Goal: Task Accomplishment & Management: Manage account settings

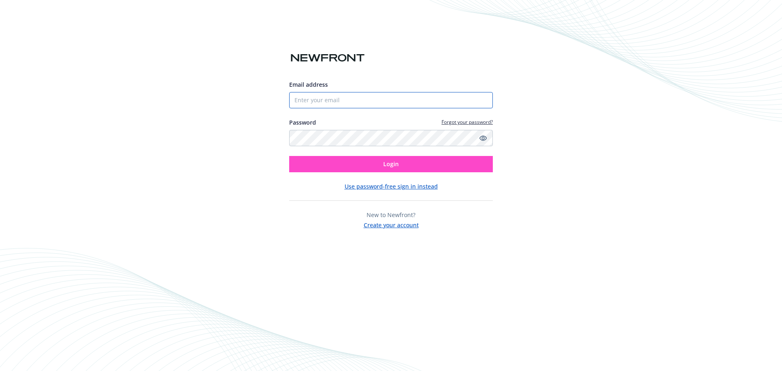
type input "[EMAIL_ADDRESS][DOMAIN_NAME]"
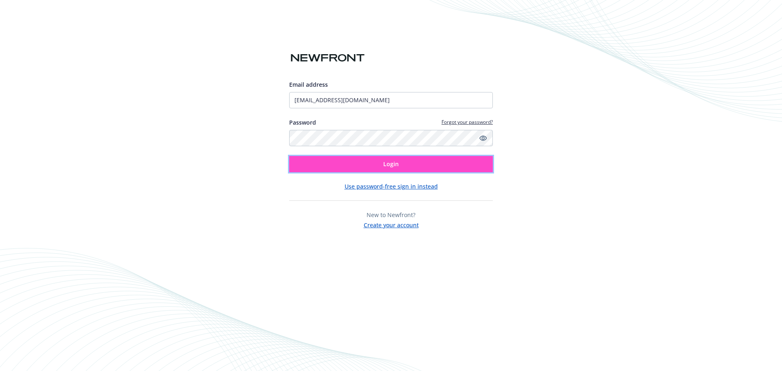
click at [390, 163] on span "Login" at bounding box center [390, 164] width 15 height 8
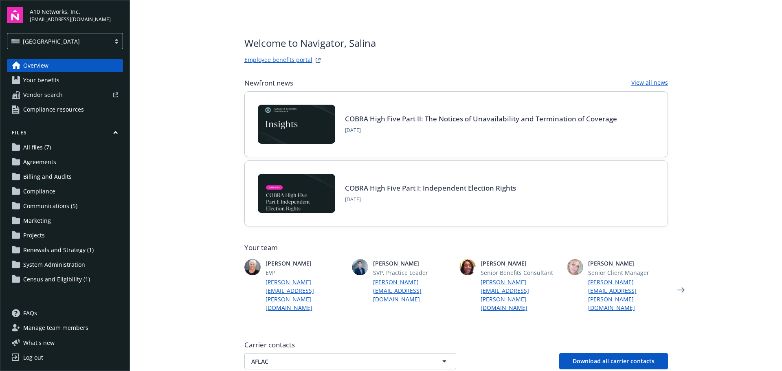
click at [53, 278] on span "Census and Eligibility (1)" at bounding box center [56, 279] width 67 height 13
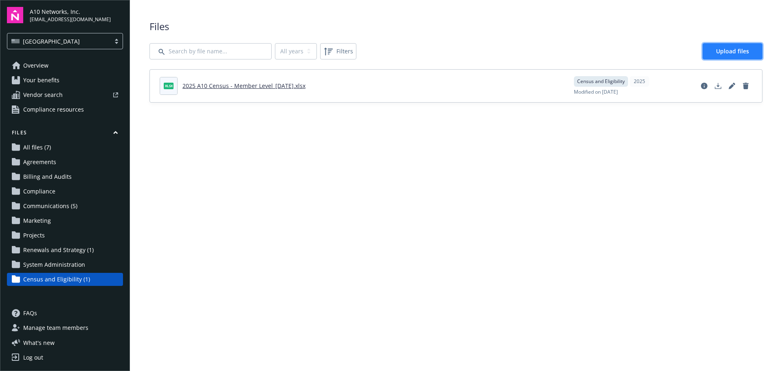
click at [710, 53] on link "Upload files" at bounding box center [732, 51] width 60 height 16
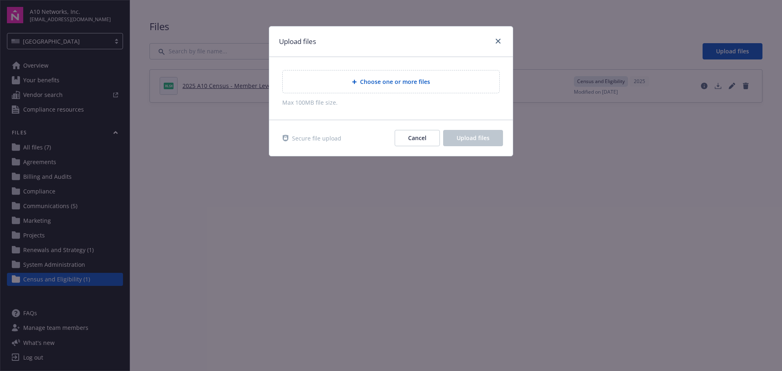
click at [364, 77] on div "Choose one or more files" at bounding box center [391, 81] width 204 height 9
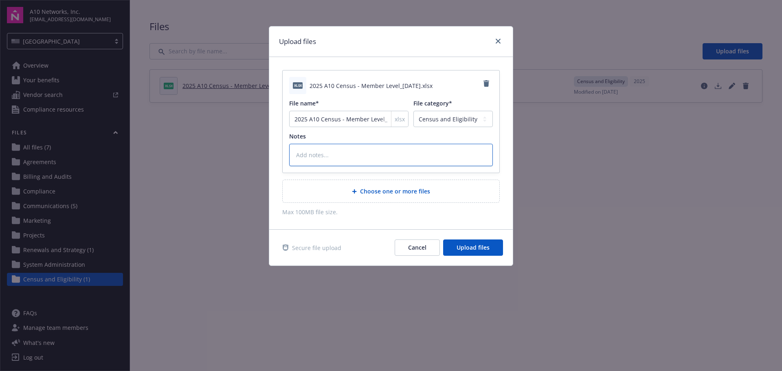
click at [336, 148] on textarea at bounding box center [391, 155] width 204 height 22
type textarea "x"
type textarea "T"
type textarea "x"
type textarea "Th"
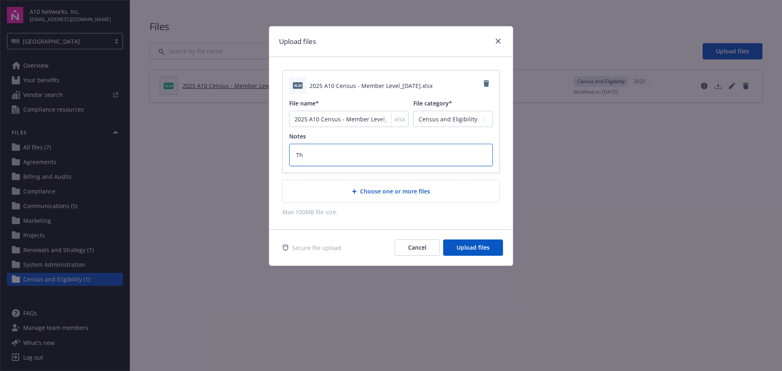
type textarea "x"
type textarea "Thi"
type textarea "x"
type textarea "This"
type textarea "x"
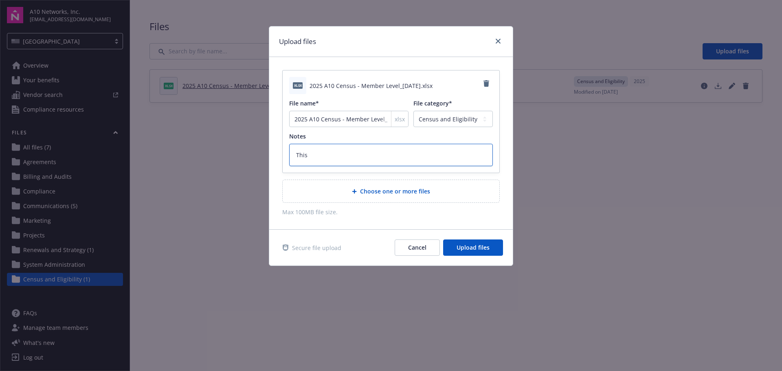
type textarea "This"
type textarea "x"
type textarea "This i"
type textarea "x"
type textarea "This is"
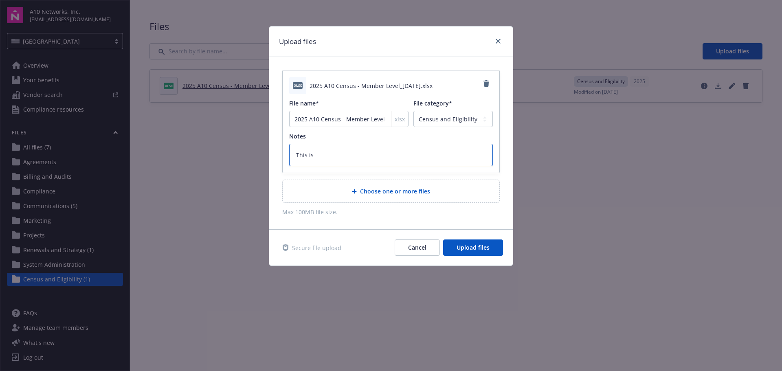
type textarea "x"
type textarea "This is"
type textarea "x"
type textarea "This is u"
type textarea "x"
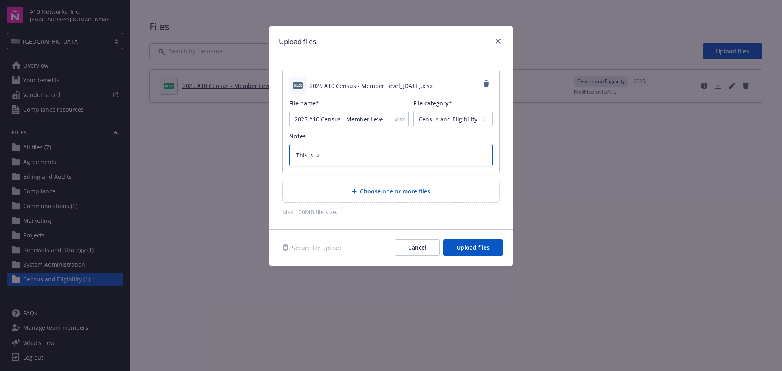
type textarea "This is un"
type textarea "x"
type textarea "This is unf"
type textarea "x"
type textarea "This is unfo"
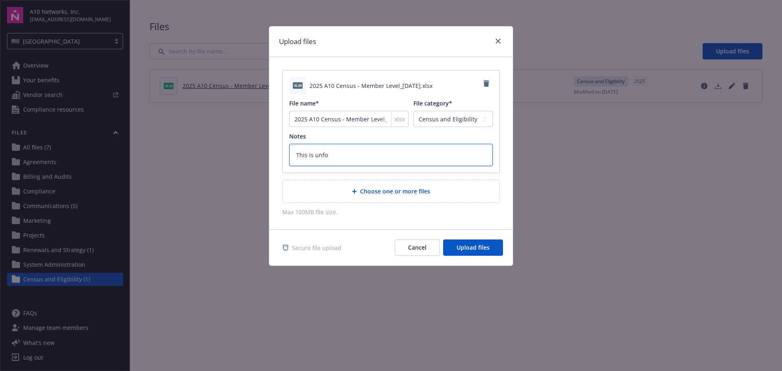
type textarea "x"
type textarea "This is unfor"
type textarea "x"
type textarea "This is unform"
type textarea "x"
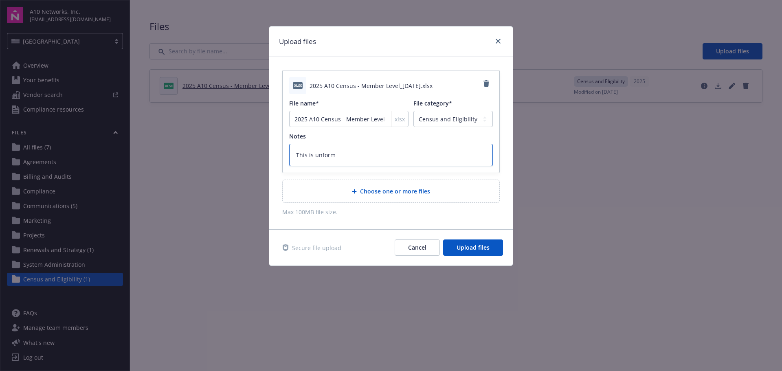
type textarea "This is unforma"
type textarea "x"
type textarea "This is unformat"
type textarea "x"
type textarea "This is unformatt"
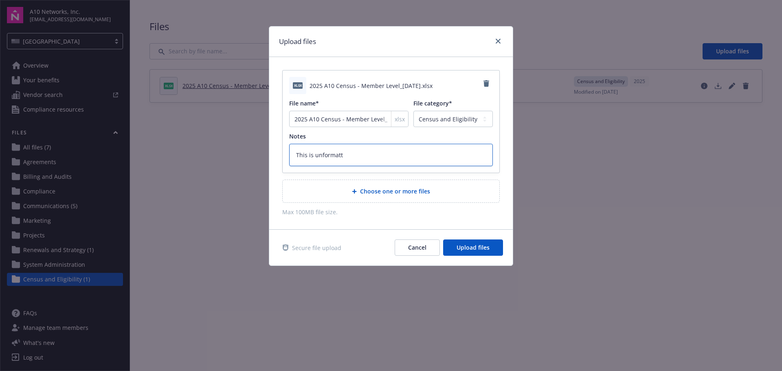
type textarea "x"
type textarea "This is unformatte"
type textarea "x"
type textarea "This is unformatted"
type textarea "x"
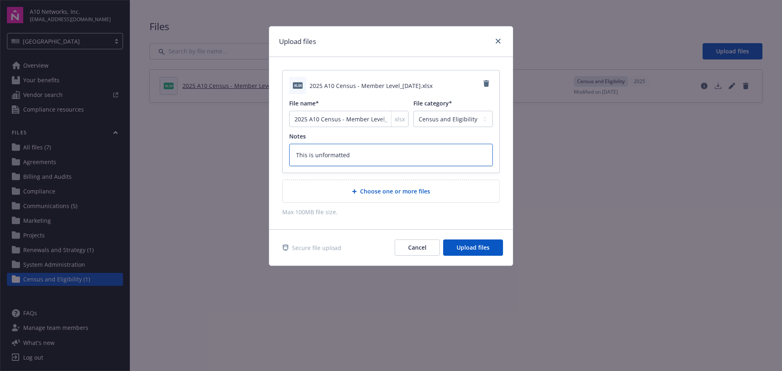
type textarea "This is unformatted"
type textarea "x"
type textarea "This is unformatted t"
type textarea "x"
type textarea "This is unformatted to"
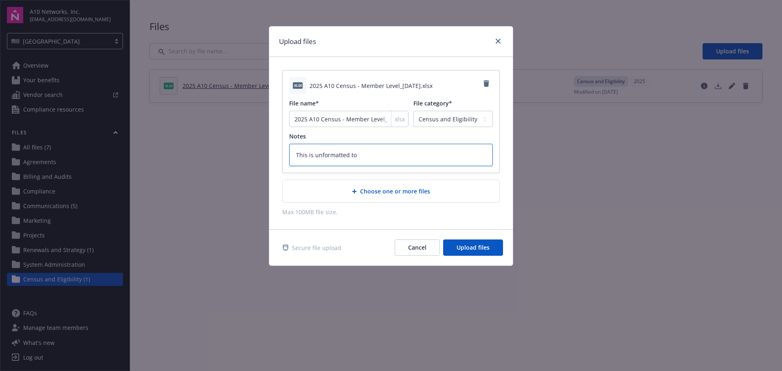
type textarea "x"
type textarea "This is unformatted to y"
type textarea "x"
type textarea "This is unformatted to yo"
type textarea "x"
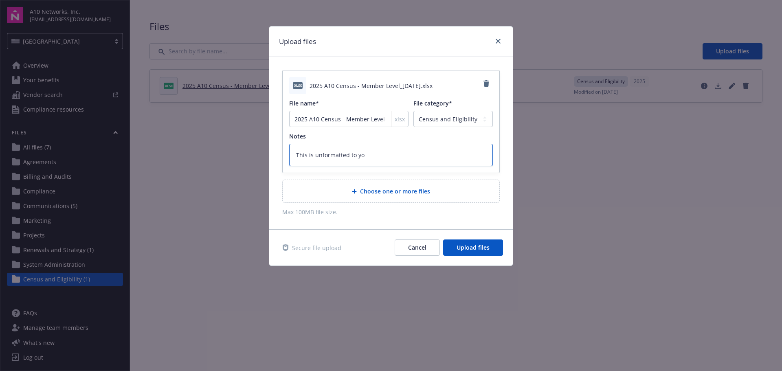
type textarea "This is unformatted to you"
type textarea "x"
type textarea "This is unformatted to your"
type textarea "x"
type textarea "This is unformatted to your"
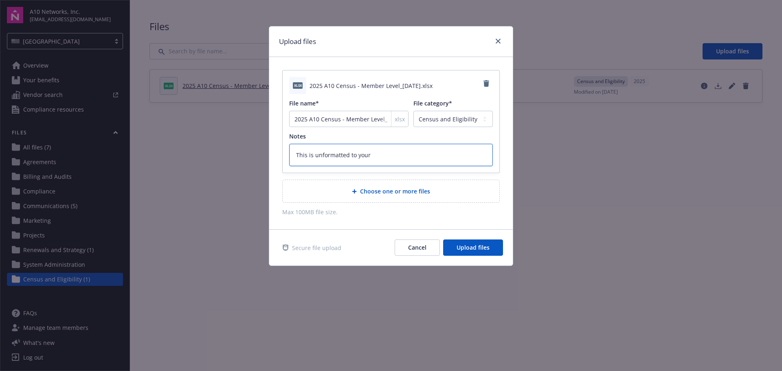
type textarea "x"
type textarea "This is unformatted to your t"
type textarea "x"
type textarea "This is unformatted to your te"
type textarea "x"
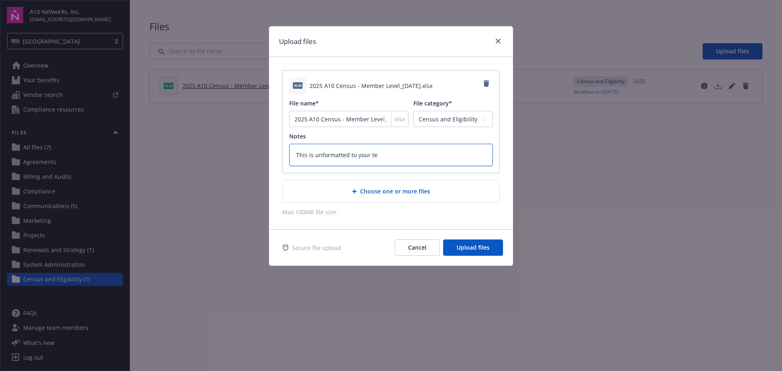
type textarea "This is unformatted to your tem"
type textarea "x"
type textarea "This is unformatted to your temp"
type textarea "x"
type textarea "This is unformatted to your templ"
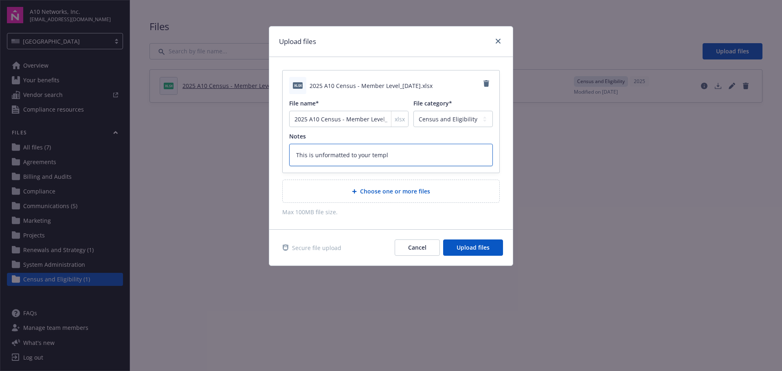
type textarea "x"
type textarea "This is unformatted to your templa"
type textarea "x"
type textarea "This is unformatted to your templat"
type textarea "x"
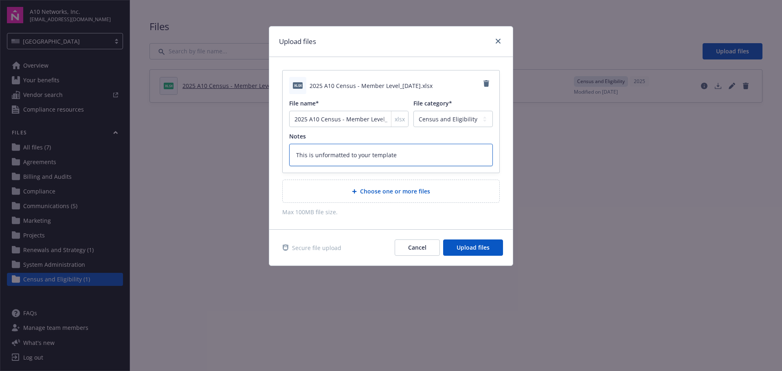
type textarea "This is unformatted to your template"
type textarea "x"
type textarea "This is unformatted to your template"
type textarea "x"
type textarea "This is unformatted to your template a"
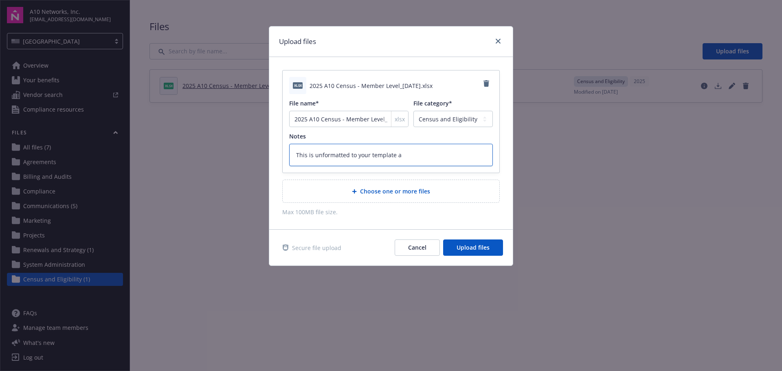
type textarea "x"
type textarea "This is unformatted to your template an"
type textarea "x"
type textarea "This is unformatted to your template and"
type textarea "x"
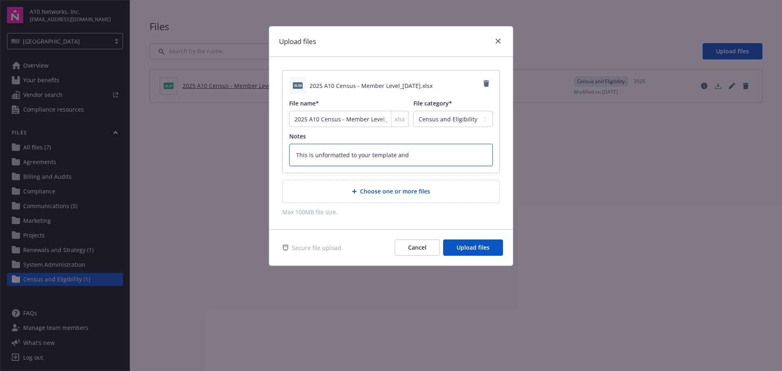
type textarea "This is unformatted to your template and"
type textarea "x"
type textarea "This is unformatted to your template and w"
type textarea "x"
type textarea "This is unformatted to your template and wi"
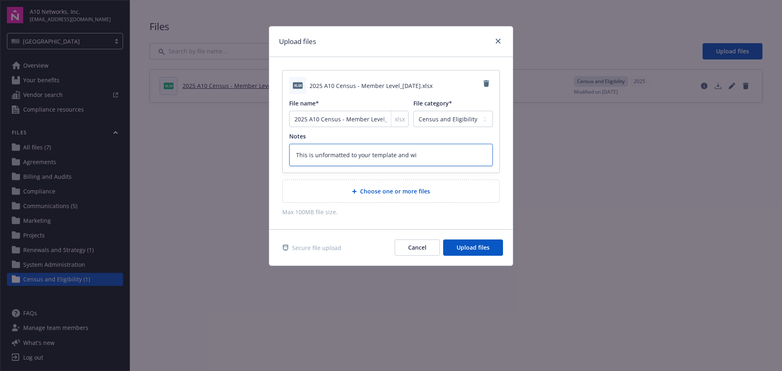
type textarea "x"
type textarea "This is unformatted to your template and wil"
type textarea "x"
type textarea "This is unformatted to your template and will"
type textarea "x"
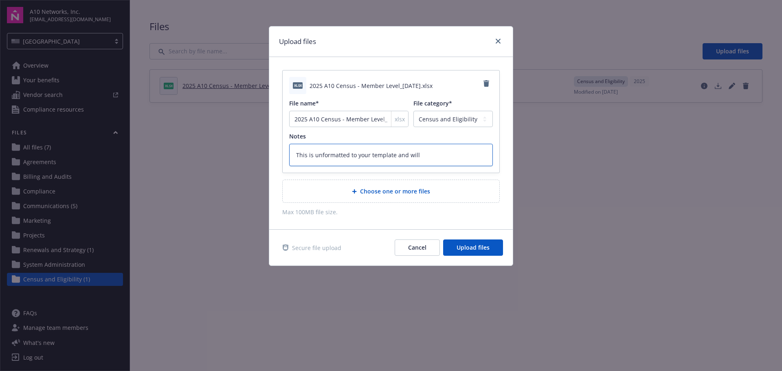
type textarea "This is unformatted to your template and will"
type textarea "x"
type textarea "This is unformatted to your template and will n"
type textarea "x"
type textarea "This is unformatted to your template and will ne"
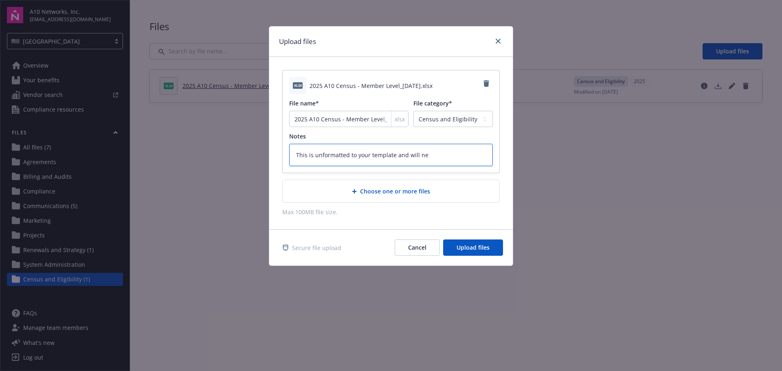
type textarea "x"
type textarea "This is unformatted to your template and will nee"
type textarea "x"
type textarea "This is unformatted to your template and will need"
type textarea "x"
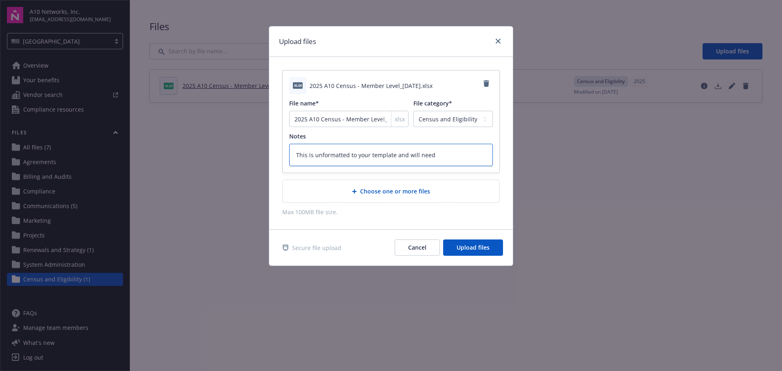
type textarea "This is unformatted to your template and will need"
type textarea "x"
type textarea "This is unformatted to your template and will need t"
type textarea "x"
type textarea "This is unformatted to your template and will need to"
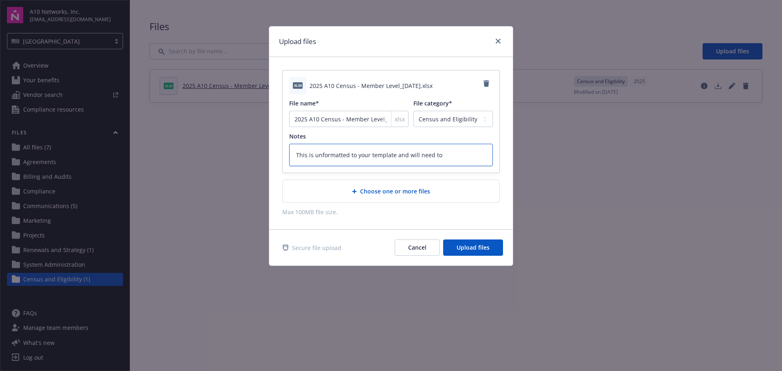
type textarea "x"
type textarea "This is unformatted to your template and will need to"
type textarea "x"
type textarea "This is unformatted to your template and will need to b"
type textarea "x"
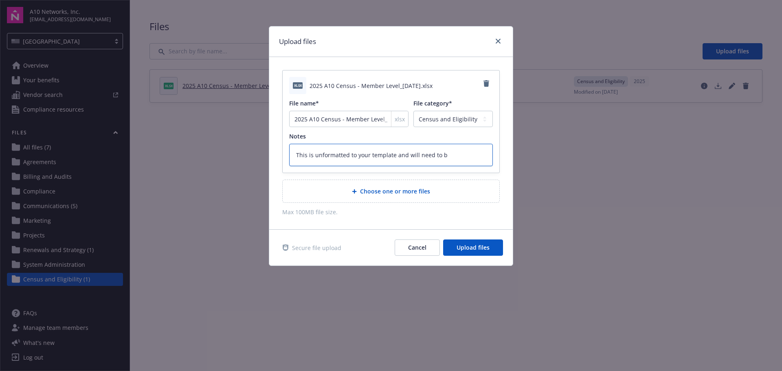
type textarea "This is unformatted to your template and will need to be"
type textarea "x"
type textarea "This is unformatted to your template and will need to be"
type textarea "x"
type textarea "This is unformatted to your template and will need to be"
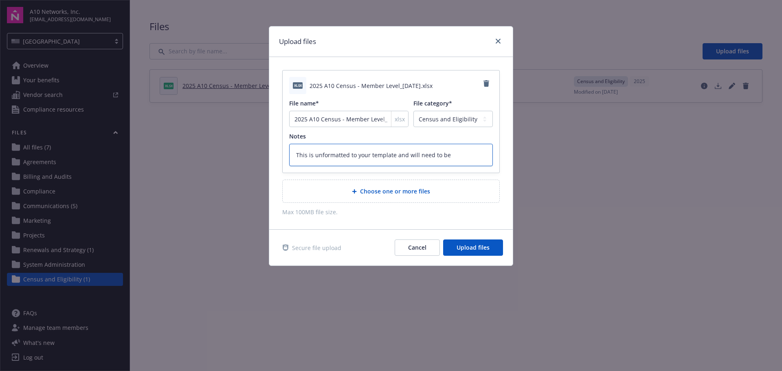
type textarea "x"
type textarea "This is unformatted to your template and will need to b"
type textarea "x"
type textarea "This is unformatted to your template and will need to"
type textarea "x"
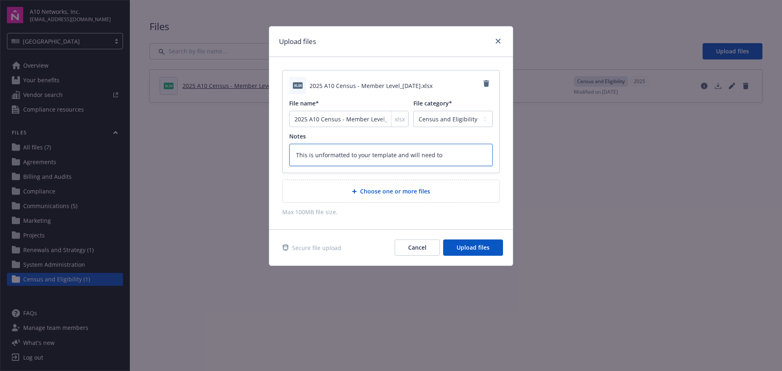
type textarea "This is unformatted to your template and will need to"
type textarea "x"
type textarea "This is unformatted to your template and will need t"
type textarea "x"
type textarea "This is unformatted to your template and will need"
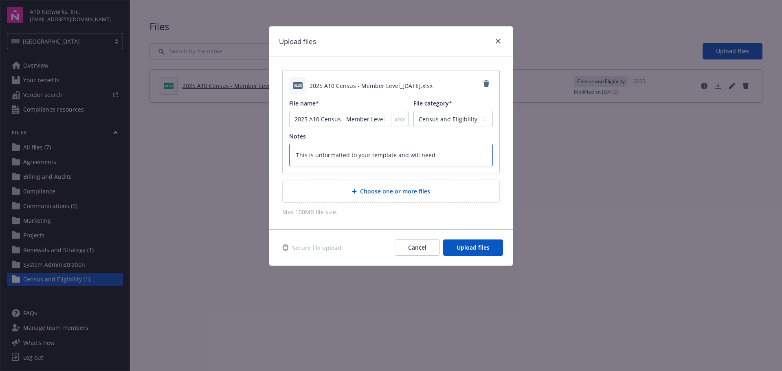
type textarea "x"
type textarea "This is unformatted to your template and will need"
type textarea "x"
type textarea "This is unformatted to your template and will nee"
type textarea "x"
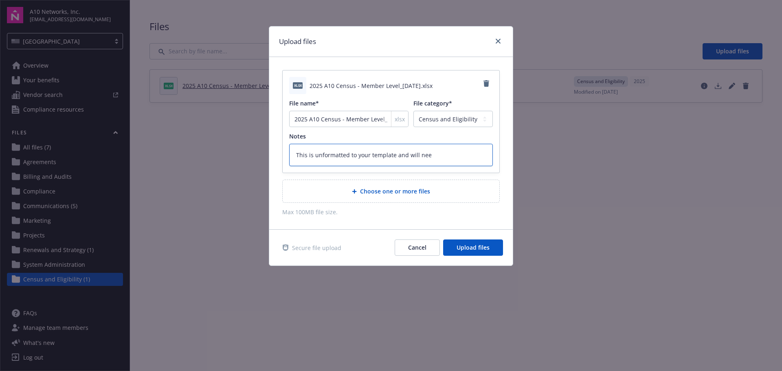
type textarea "This is unformatted to your template and will ne"
type textarea "x"
type textarea "This is unformatted to your template and will n"
type textarea "x"
type textarea "This is unformatted to your template and will"
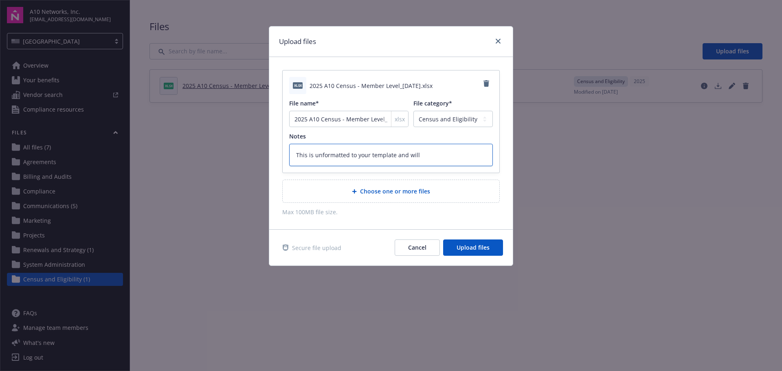
type textarea "x"
type textarea "This is unformatted to your template and will"
type textarea "x"
type textarea "This is unformatted to your template and wil"
type textarea "x"
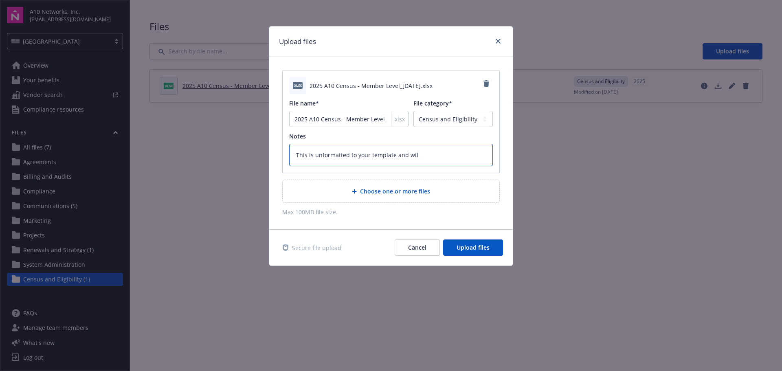
type textarea "This is unformatted to your template and wi"
type textarea "x"
type textarea "This is unformatted to your template and w"
type textarea "x"
type textarea "This is unformatted to your template and"
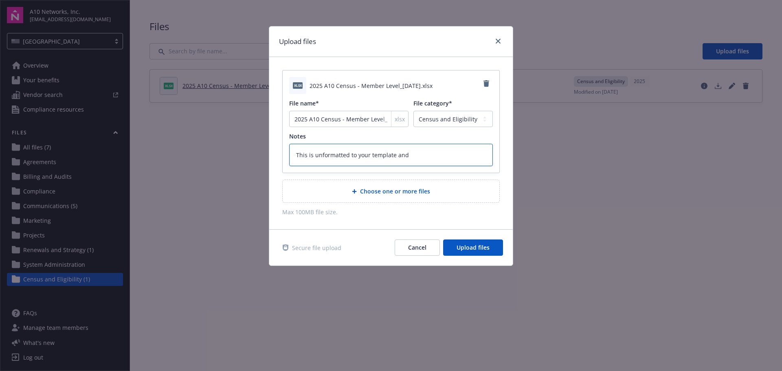
type textarea "x"
type textarea "This is unformatted to your template an"
type textarea "x"
type textarea "This is unformatted to your template a"
type textarea "x"
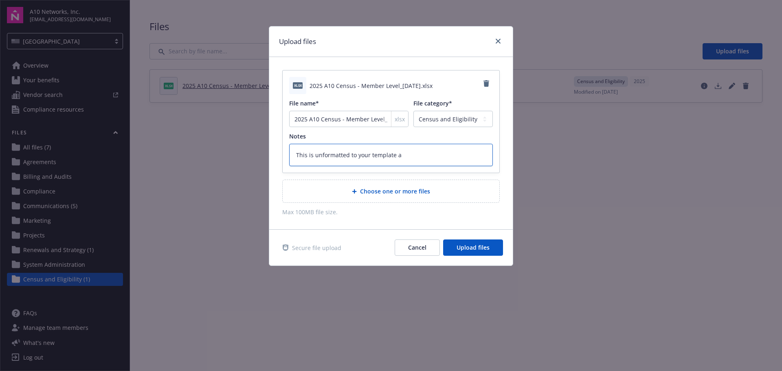
type textarea "This is unformatted to your template"
type textarea "x"
type textarea "This is unformatted to your template"
type textarea "x"
type textarea "This is unformatted to your template."
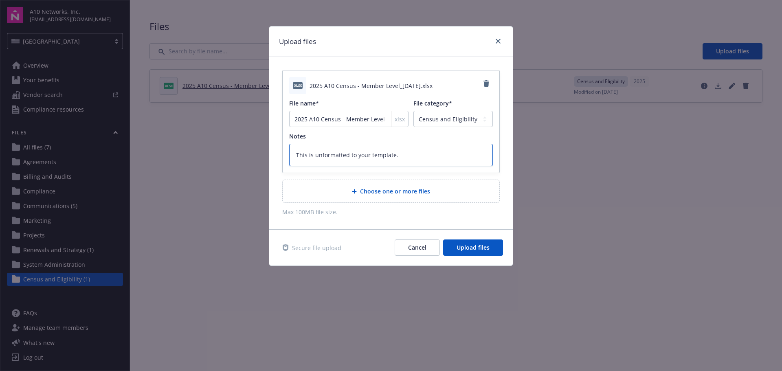
type textarea "x"
type textarea "This is unformatted to your template."
click at [297, 153] on textarea "This is unformatted to your template." at bounding box center [391, 155] width 204 height 22
type textarea "x"
type textarea "FThis is unformatted to your template."
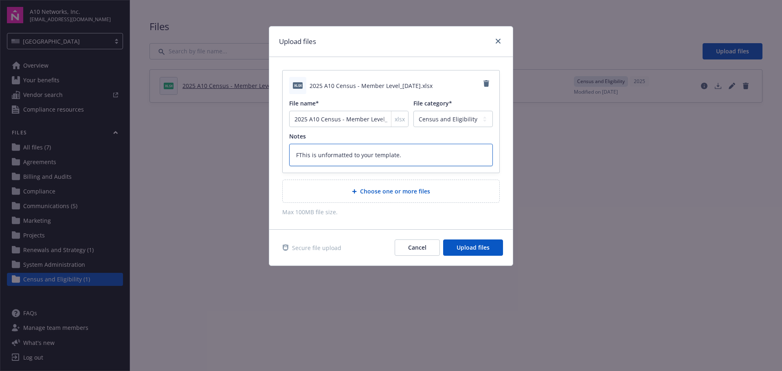
type textarea "x"
type textarea "FYThis is unformatted to your template."
type textarea "x"
type textarea "FYIThis is unformatted to your template."
type textarea "x"
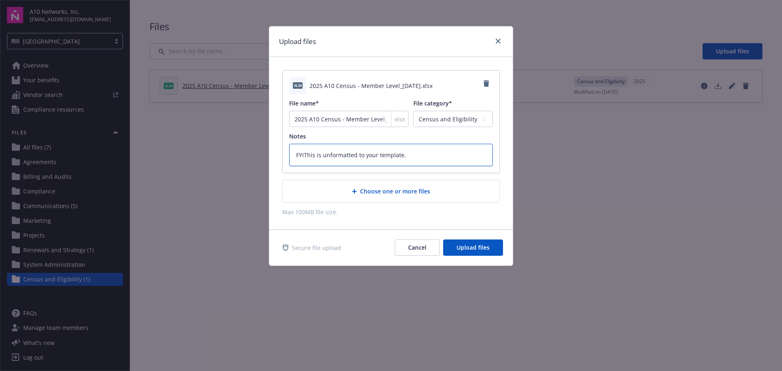
type textarea "FYI This is unformatted to your template."
type textarea "x"
type textarea "FYI -This is unformatted to your template."
type textarea "x"
type textarea "FYI - This is unformatted to your template."
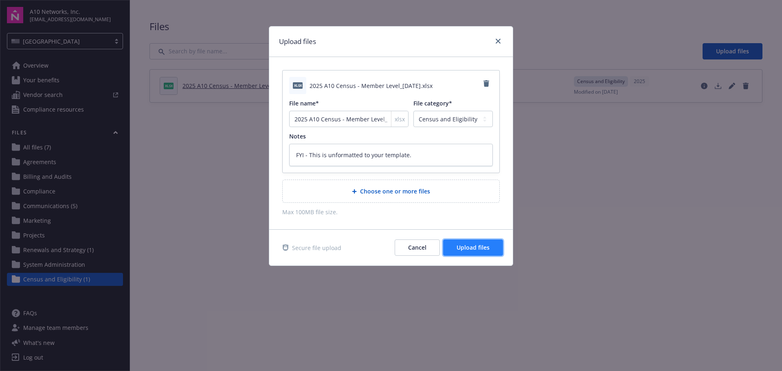
click at [481, 250] on span "Upload files" at bounding box center [472, 247] width 33 height 8
type textarea "x"
